Goal: Navigation & Orientation: Find specific page/section

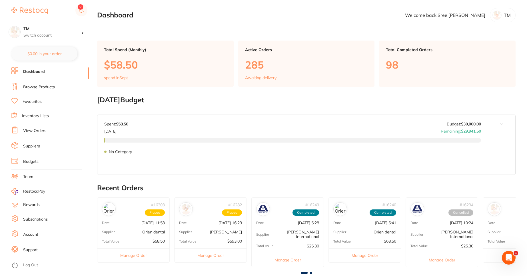
click at [38, 116] on link "Inventory Lists" at bounding box center [35, 116] width 27 height 6
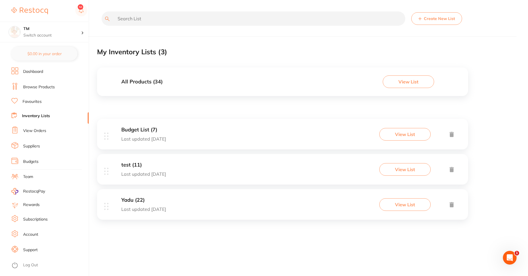
click at [42, 86] on link "Browse Products" at bounding box center [39, 87] width 32 height 6
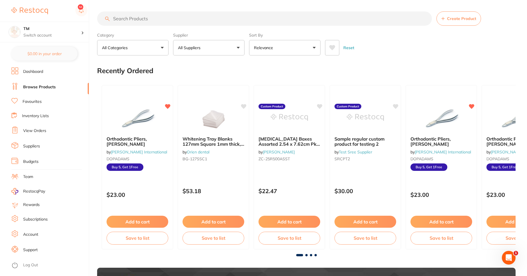
click at [43, 72] on link "Dashboard" at bounding box center [33, 72] width 20 height 6
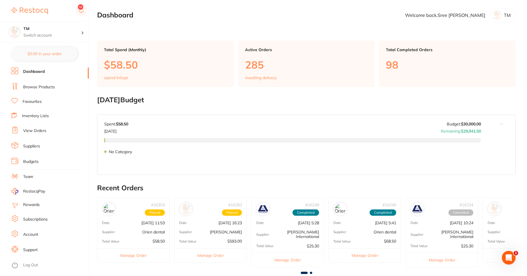
click at [39, 98] on li "Favourites" at bounding box center [49, 101] width 77 height 7
